Goal: Transaction & Acquisition: Book appointment/travel/reservation

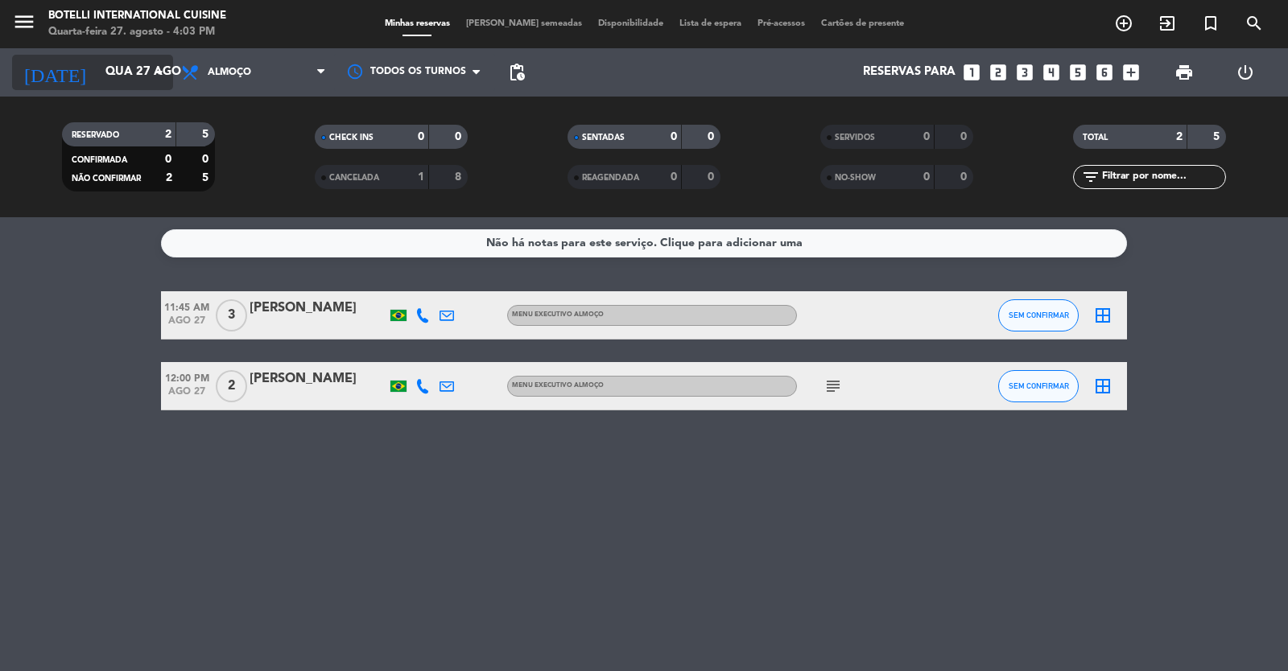
click at [129, 77] on input "Qua 27 ago" at bounding box center [174, 72] width 155 height 31
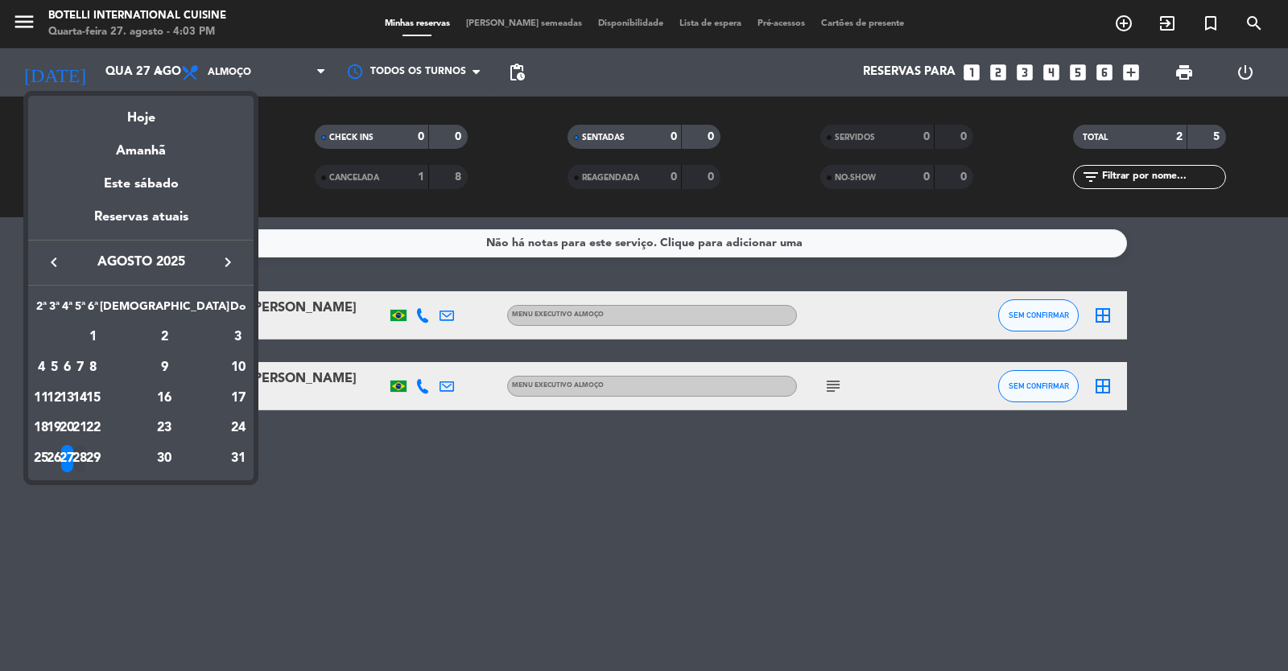
click at [86, 461] on div "28" at bounding box center [80, 458] width 12 height 27
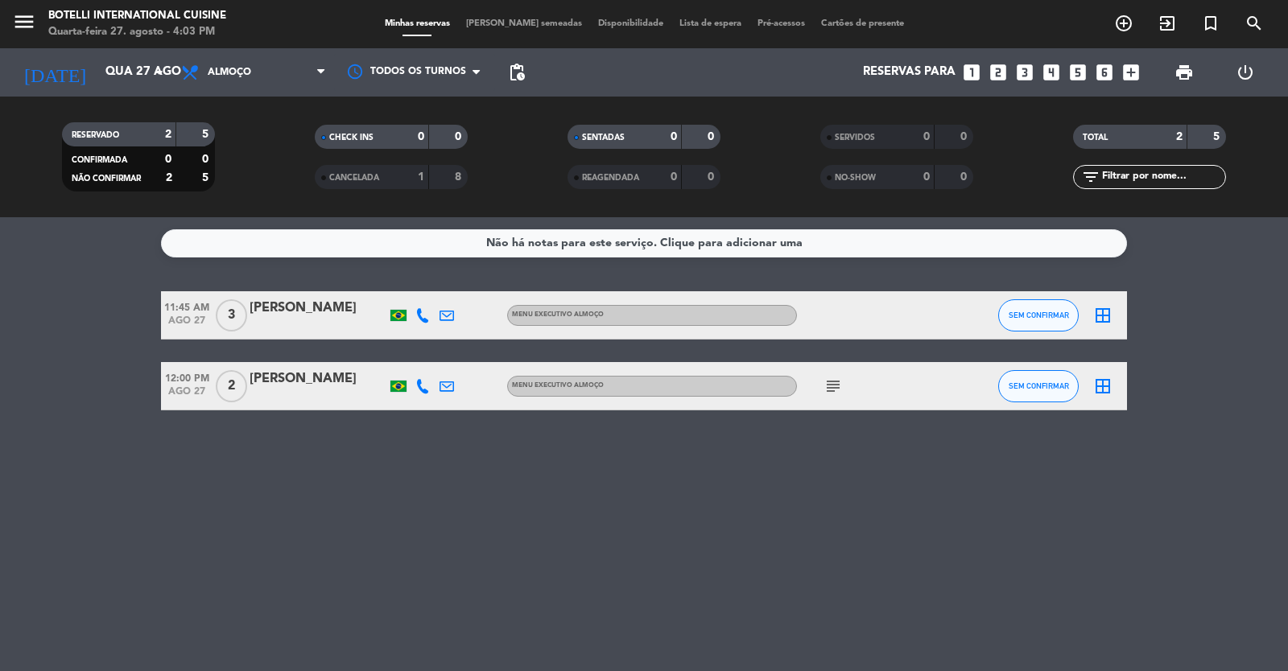
type input "Qui 28 ago"
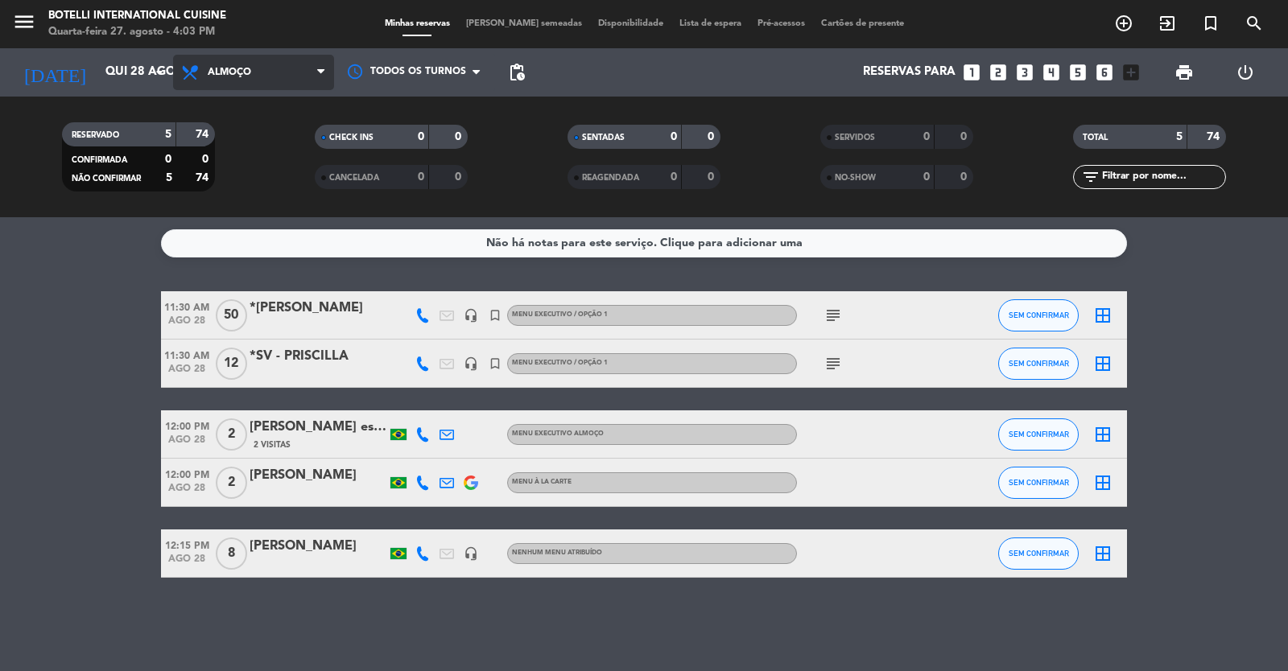
click at [270, 68] on span "Almoço" at bounding box center [253, 72] width 161 height 35
click at [270, 172] on div "menu Botelli International Cuisine Quarta-feira 27. agosto - 4:03 PM Minhas res…" at bounding box center [644, 108] width 1288 height 217
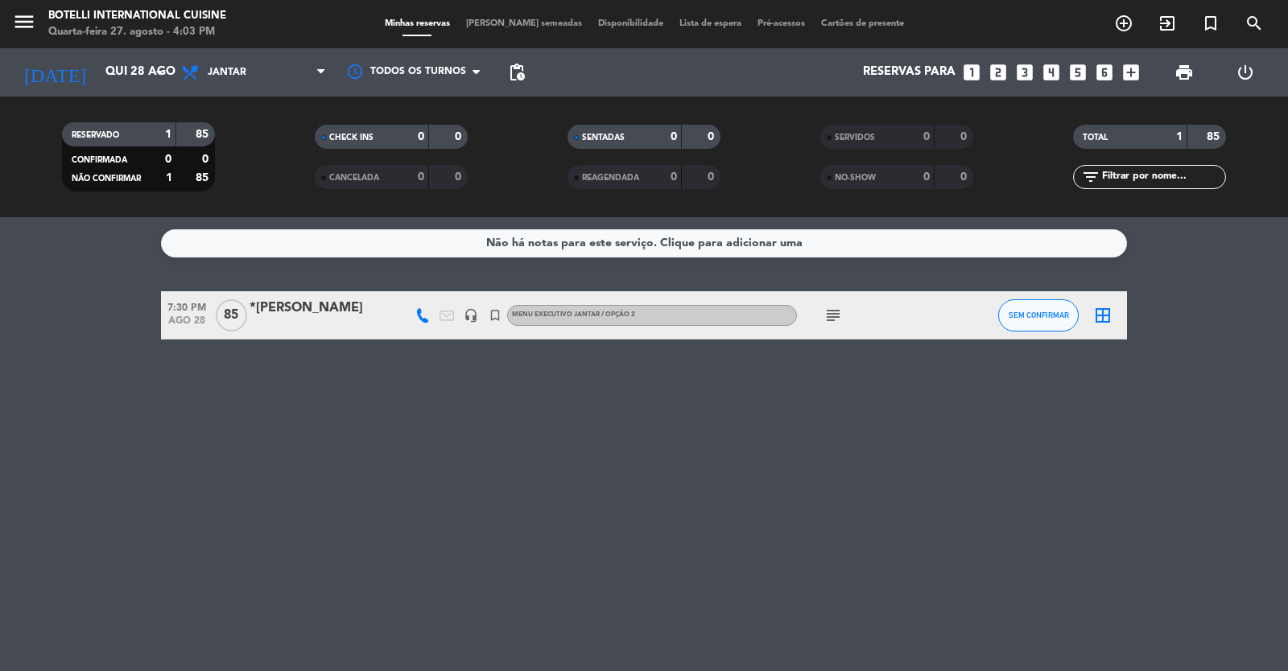
click at [1055, 69] on icon "looks_4" at bounding box center [1051, 72] width 21 height 21
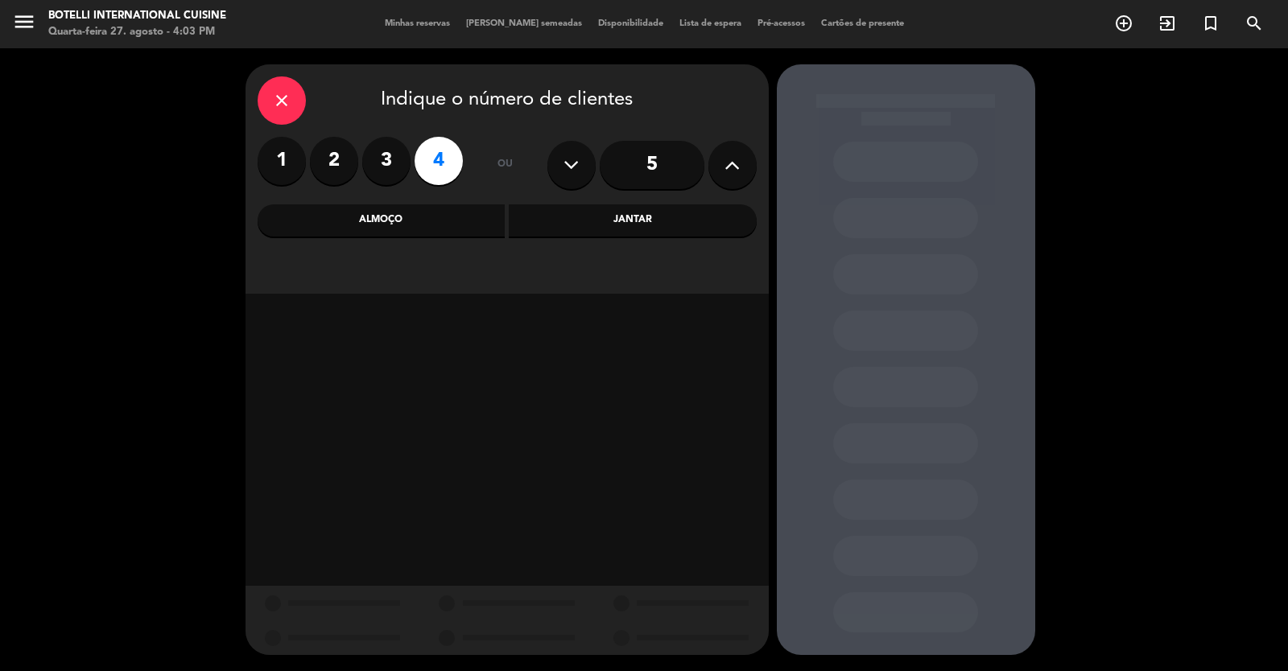
click at [580, 225] on div "Jantar" at bounding box center [633, 220] width 248 height 32
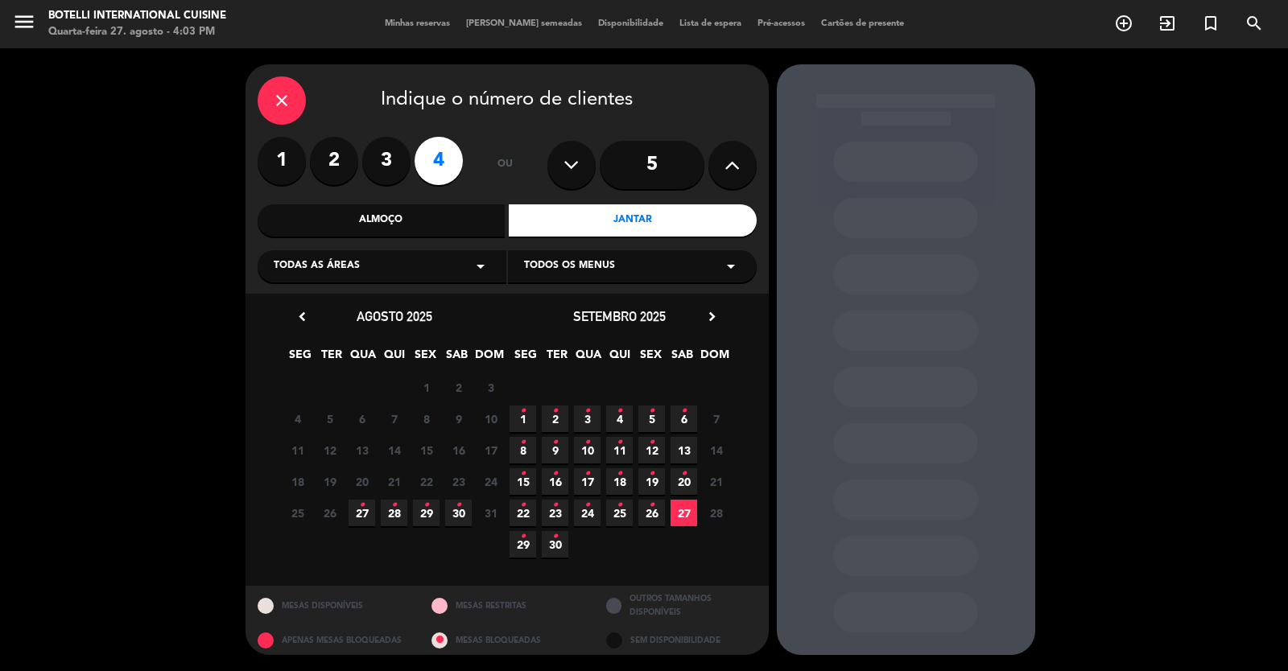
click at [398, 515] on span "28 •" at bounding box center [394, 513] width 27 height 27
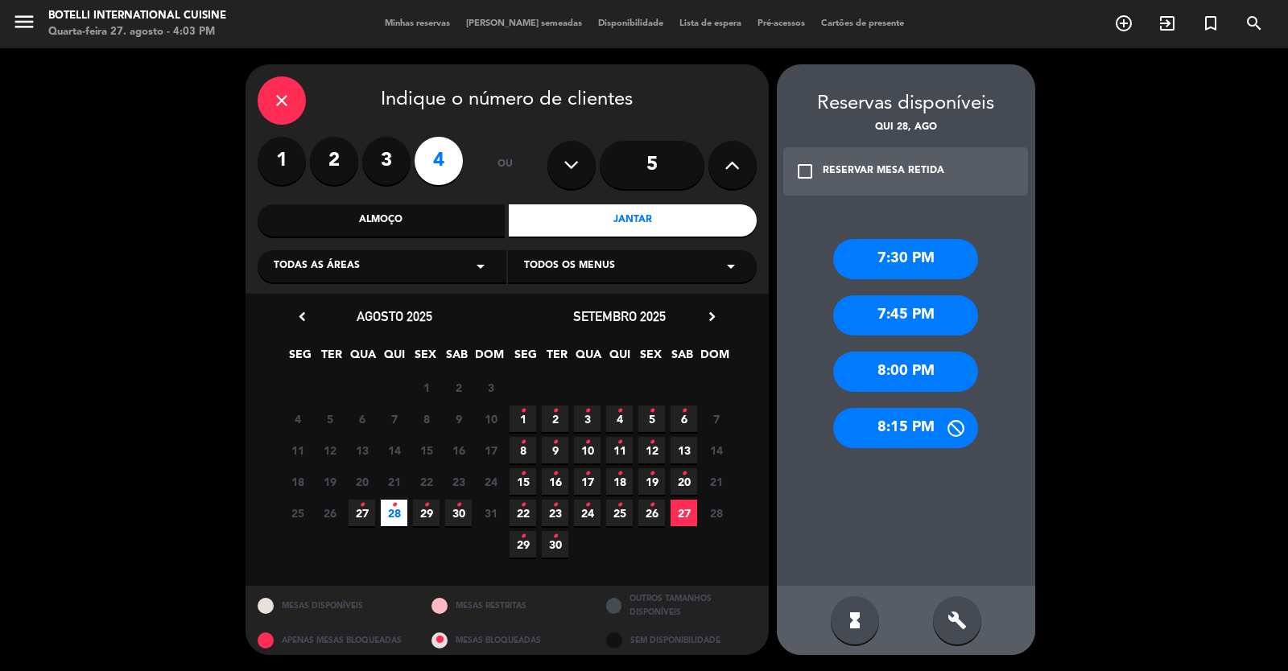
click at [802, 163] on icon "check_box_outline_blank" at bounding box center [804, 171] width 19 height 19
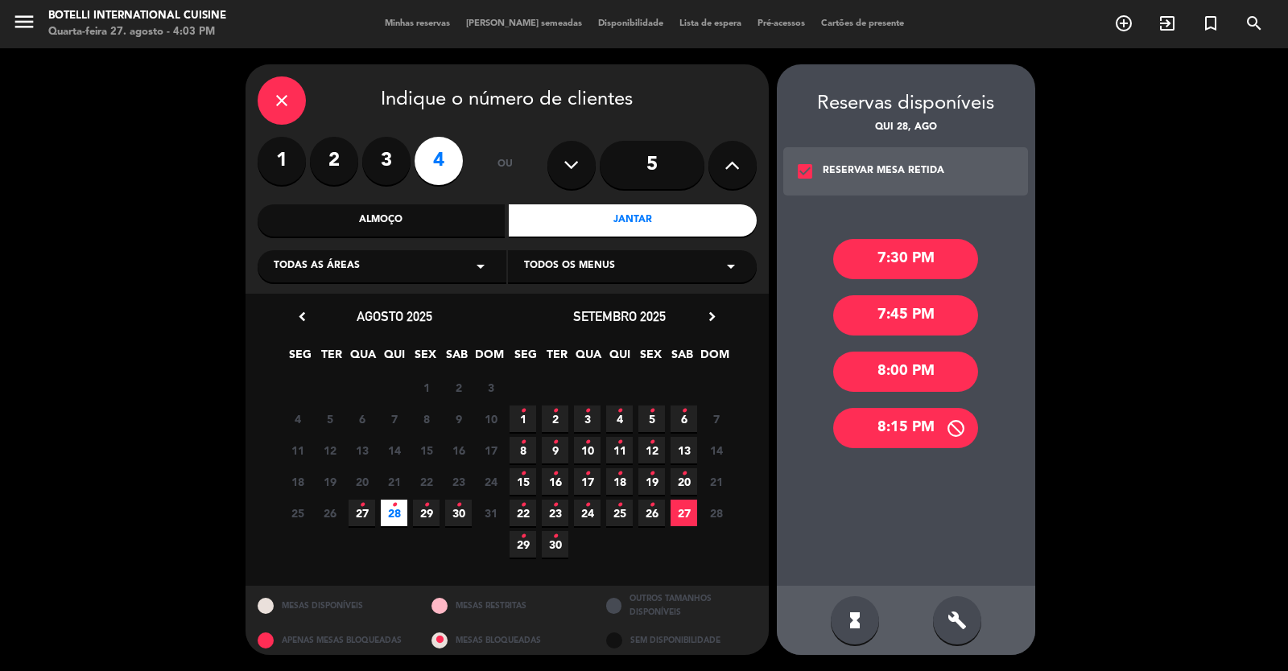
click at [924, 431] on div "8:15 PM" at bounding box center [905, 428] width 145 height 40
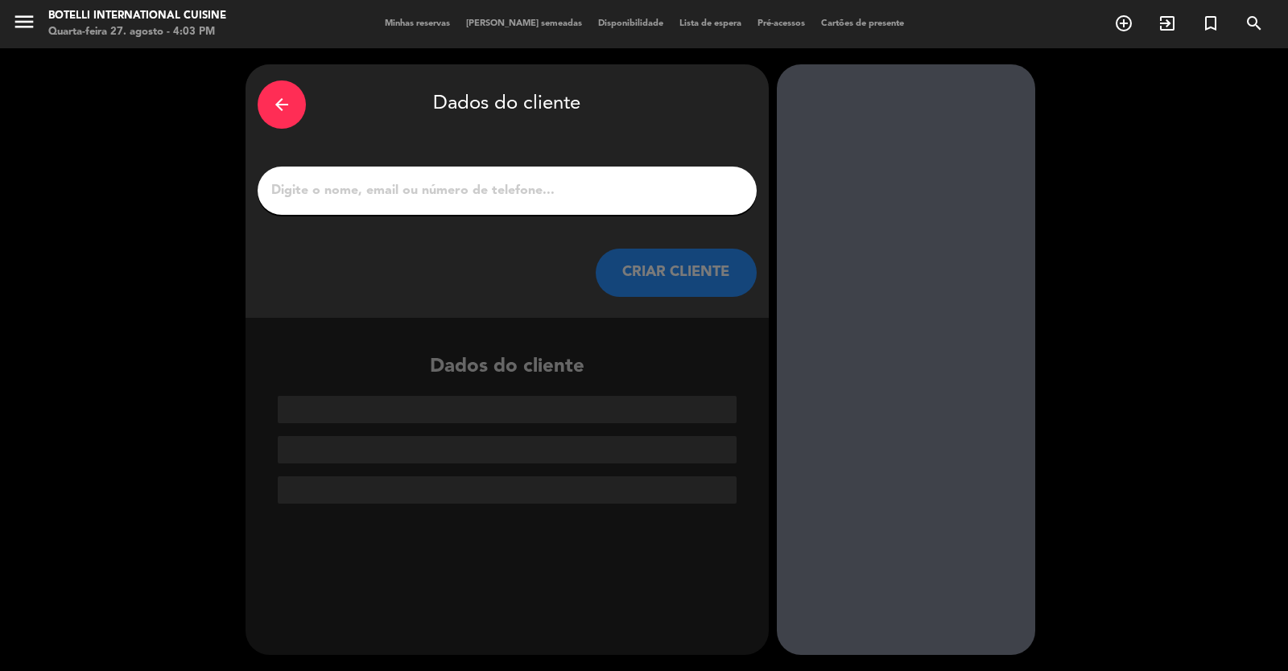
click at [417, 205] on div at bounding box center [507, 191] width 499 height 48
click at [421, 192] on input "1" at bounding box center [507, 190] width 475 height 23
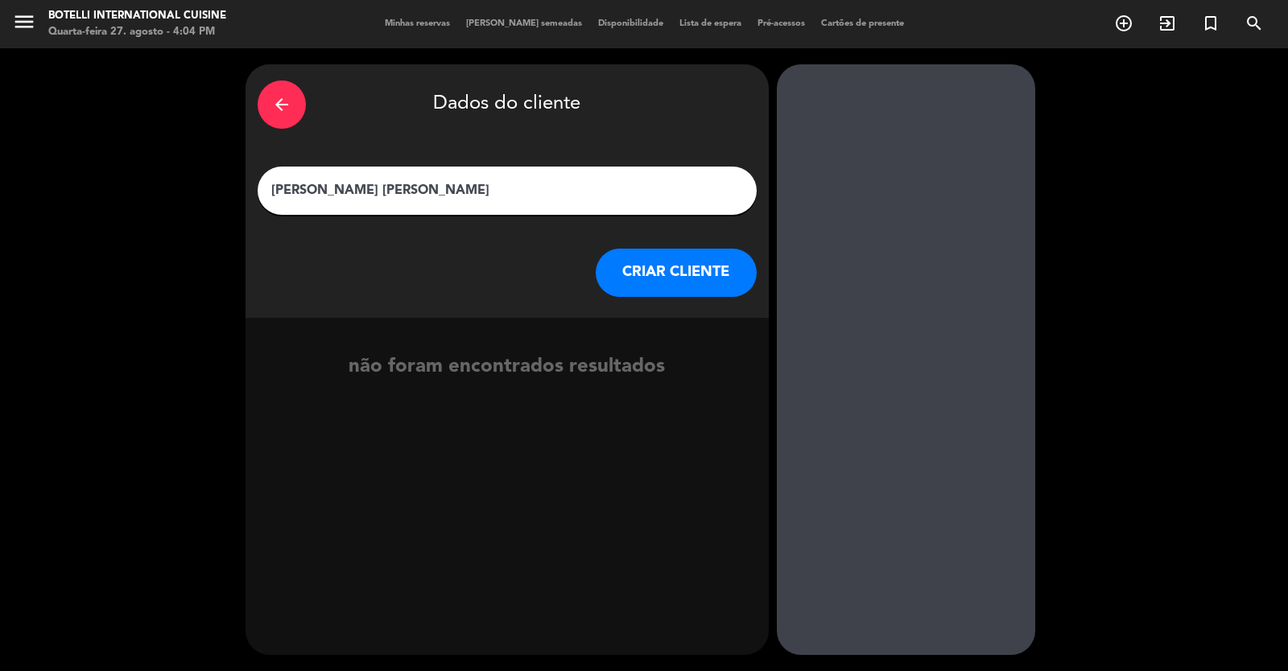
type input "[PERSON_NAME] [PERSON_NAME]"
click at [660, 270] on button "CRIAR CLIENTE" at bounding box center [676, 273] width 161 height 48
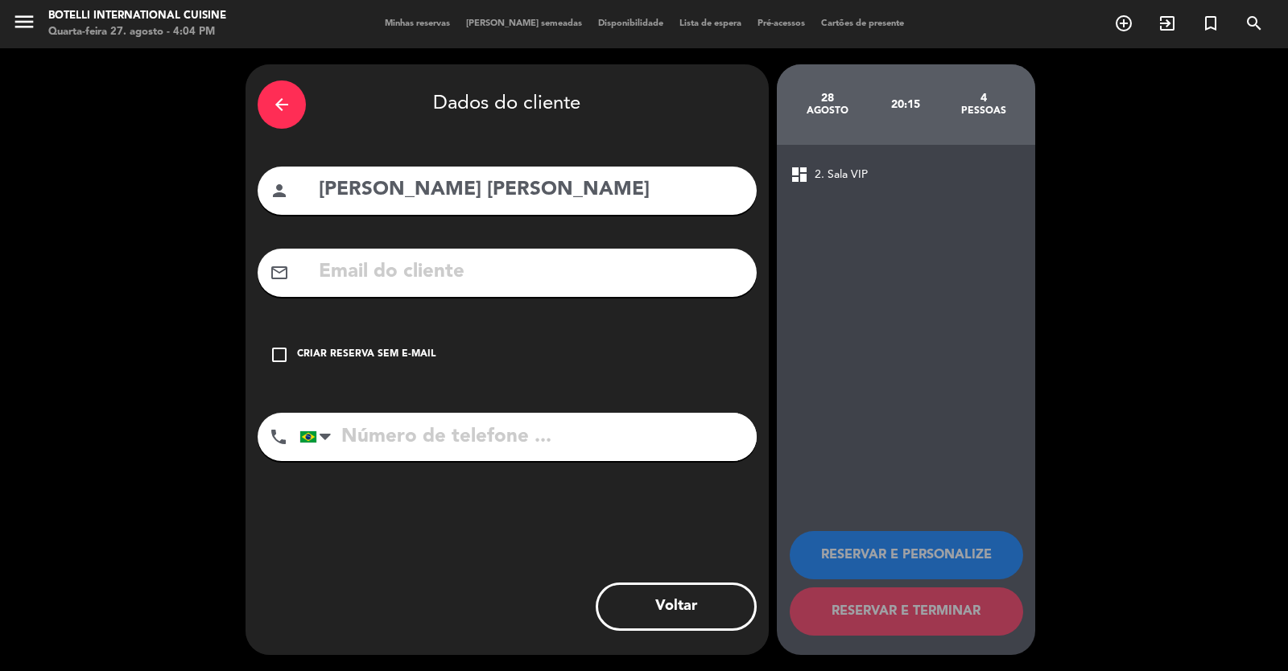
click at [282, 348] on icon "check_box_outline_blank" at bounding box center [279, 354] width 19 height 19
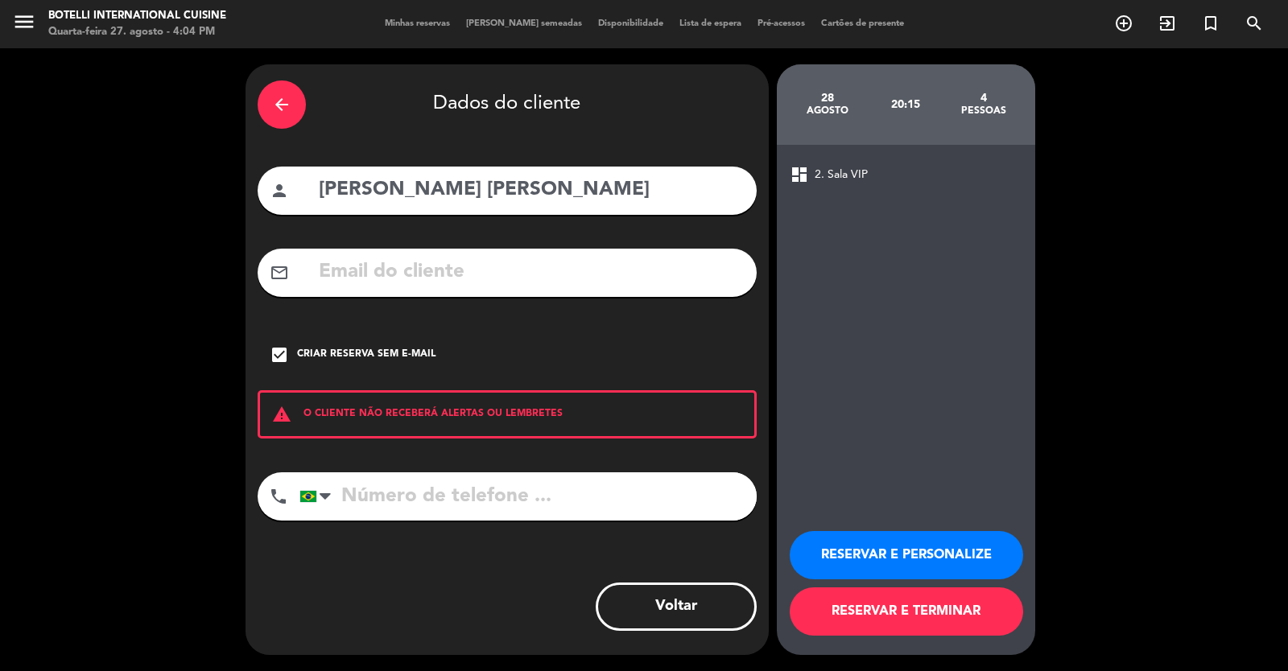
click at [436, 500] on input "tel" at bounding box center [527, 496] width 457 height 48
type input "62984102118"
click at [958, 613] on button "RESERVAR E TERMINAR" at bounding box center [905, 611] width 233 height 48
